Goal: Go to known website: Access a specific website the user already knows

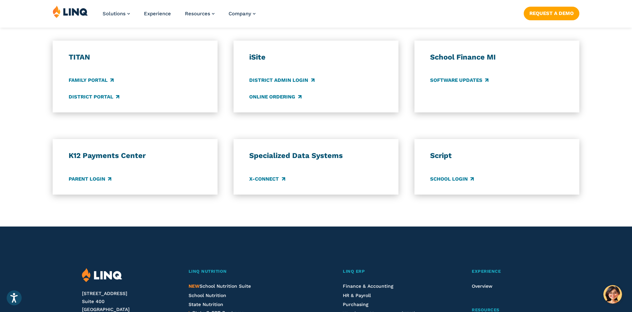
scroll to position [500, 0]
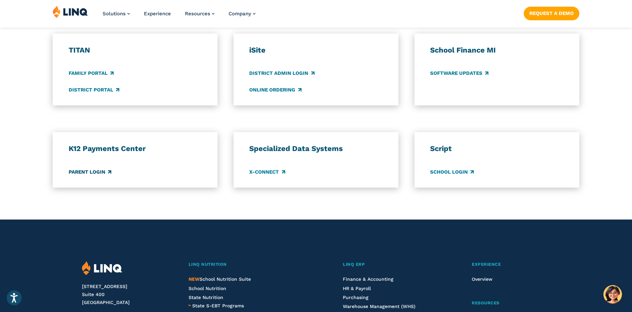
click at [91, 173] on link "Parent Login" at bounding box center [90, 172] width 43 height 7
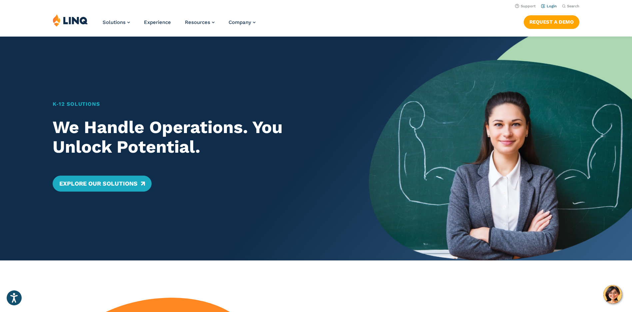
click at [550, 7] on link "Login" at bounding box center [549, 6] width 16 height 4
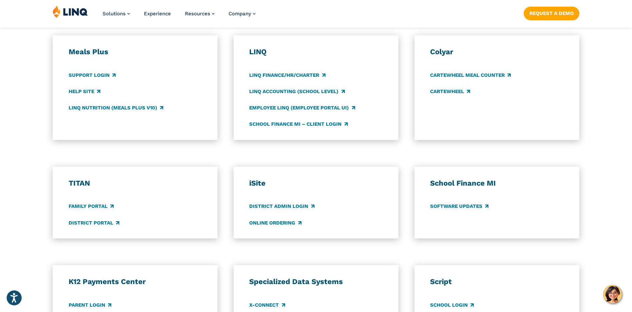
scroll to position [500, 0]
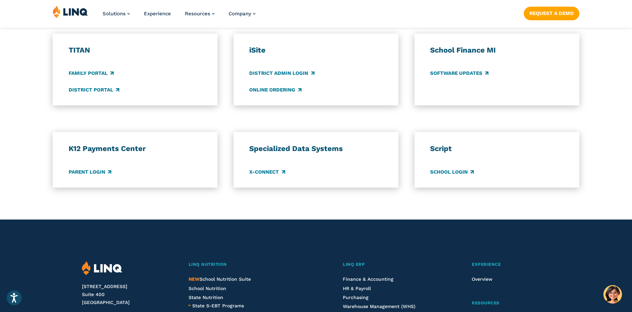
click at [92, 151] on h3 "K12 Payments Center" at bounding box center [135, 148] width 133 height 9
click at [90, 170] on link "Parent Login" at bounding box center [90, 172] width 43 height 7
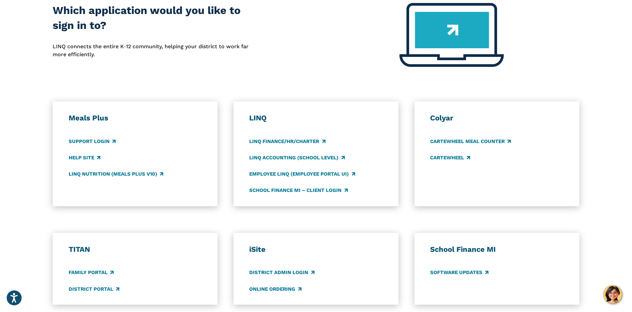
scroll to position [299, 0]
click at [98, 274] on link "Family Portal" at bounding box center [91, 273] width 45 height 7
